Goal: Find contact information: Find contact information

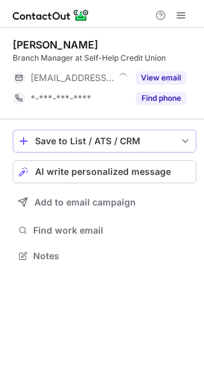
scroll to position [247, 204]
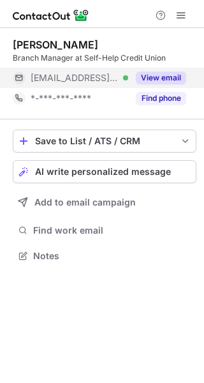
click at [169, 78] on button "View email" at bounding box center [161, 77] width 50 height 13
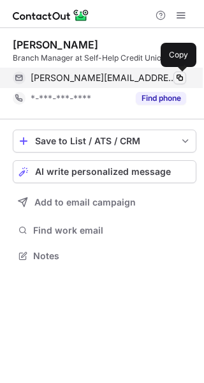
click at [179, 75] on span at bounding box center [180, 78] width 10 height 10
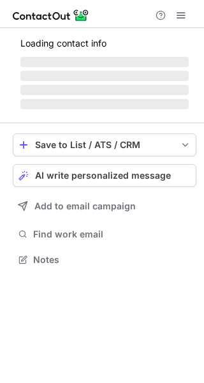
scroll to position [258, 204]
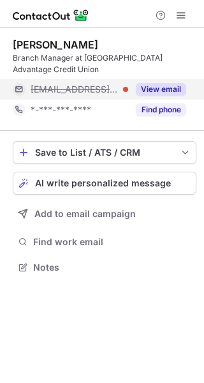
click at [170, 91] on button "View email" at bounding box center [161, 89] width 50 height 13
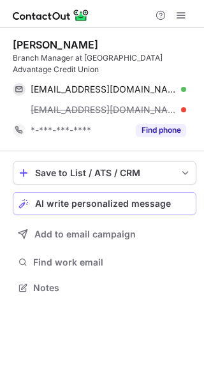
scroll to position [279, 204]
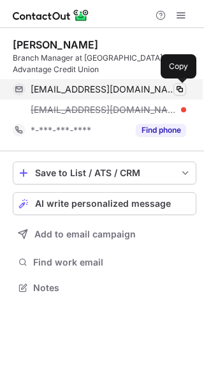
click at [182, 88] on span at bounding box center [180, 89] width 10 height 10
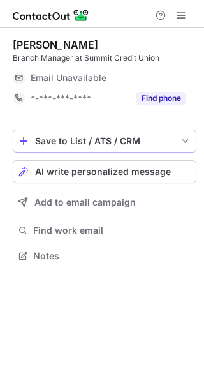
scroll to position [247, 204]
